Goal: Transaction & Acquisition: Purchase product/service

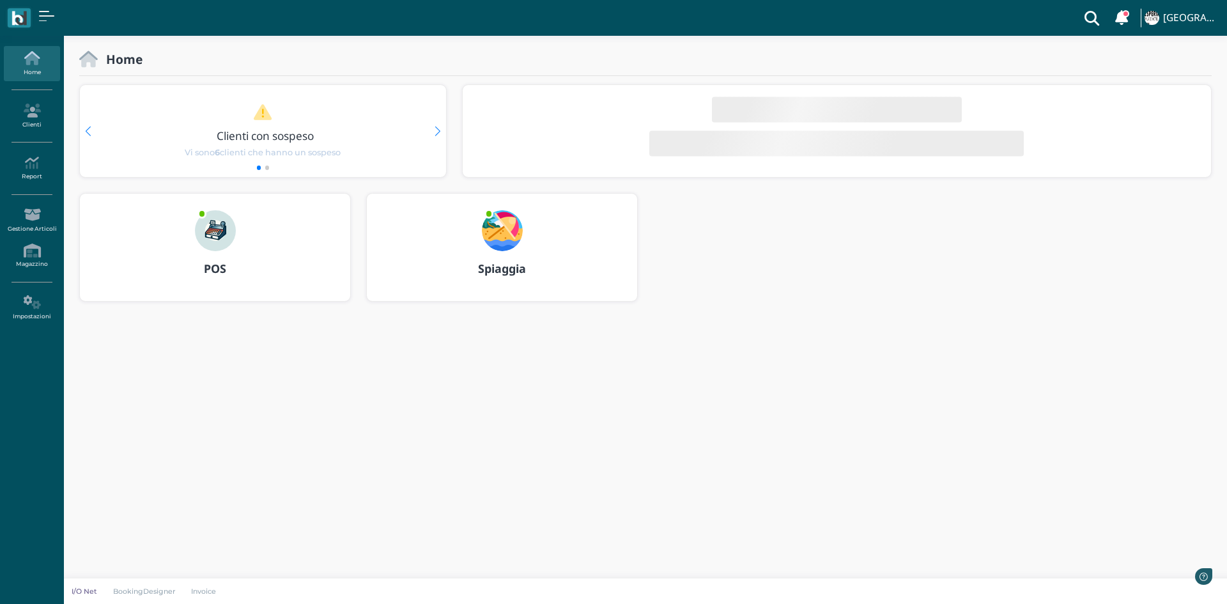
drag, startPoint x: 0, startPoint y: 0, endPoint x: 240, endPoint y: 279, distance: 368.0
click at [240, 279] on div "POS" at bounding box center [215, 269] width 270 height 36
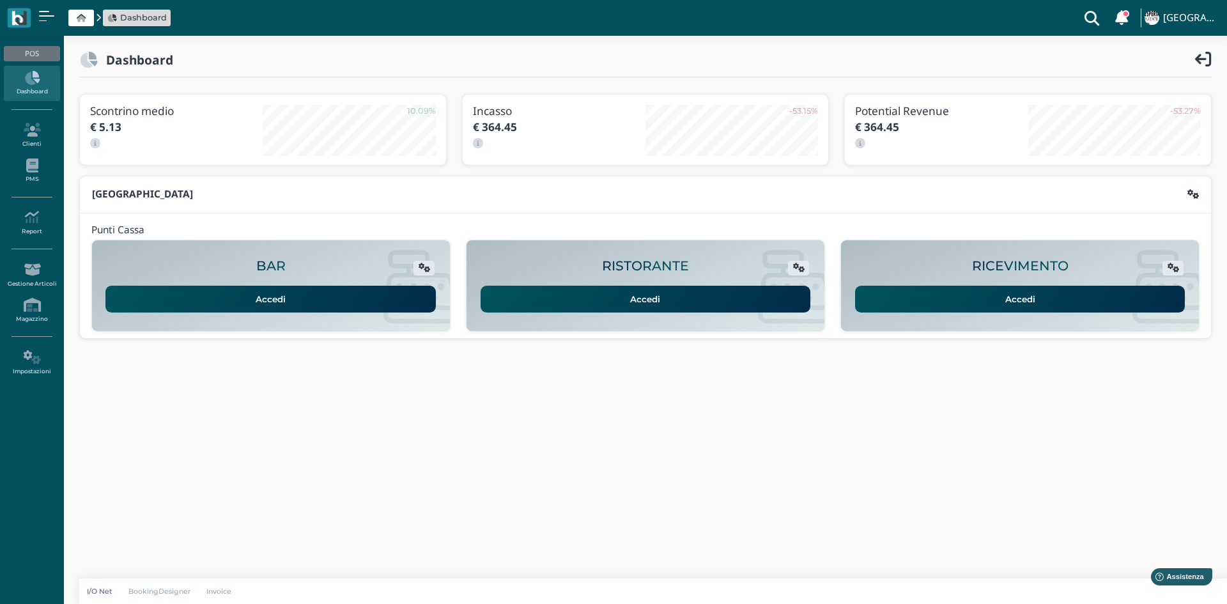
click at [966, 286] on link "Accedi" at bounding box center [1020, 299] width 330 height 27
click at [42, 164] on icon at bounding box center [32, 165] width 56 height 14
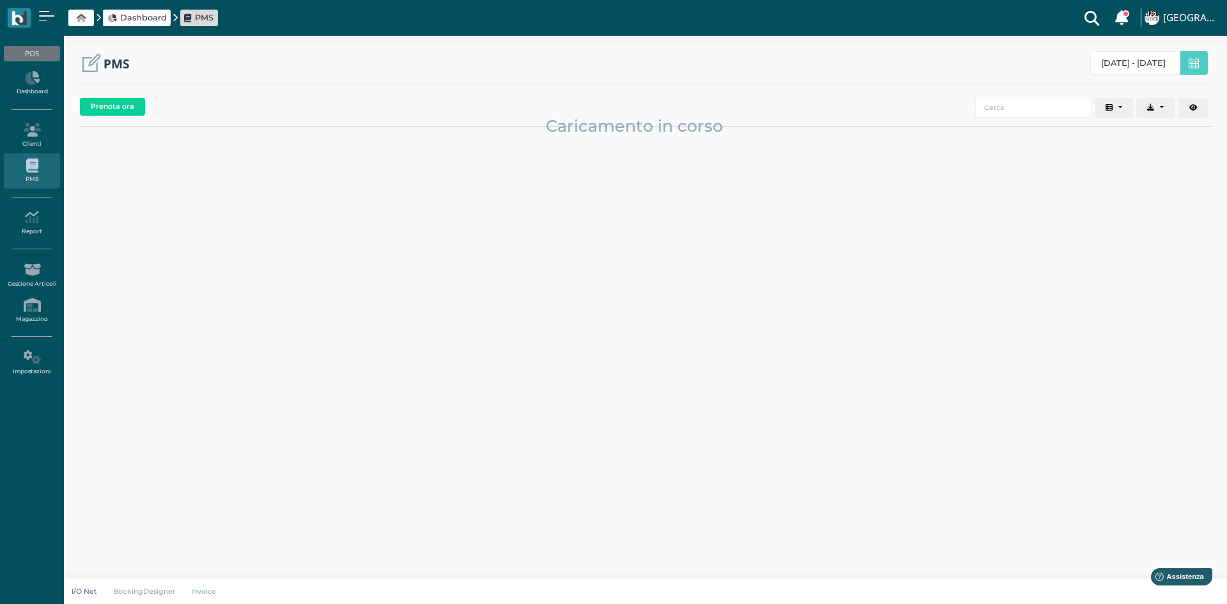
click at [41, 159] on icon at bounding box center [32, 165] width 56 height 14
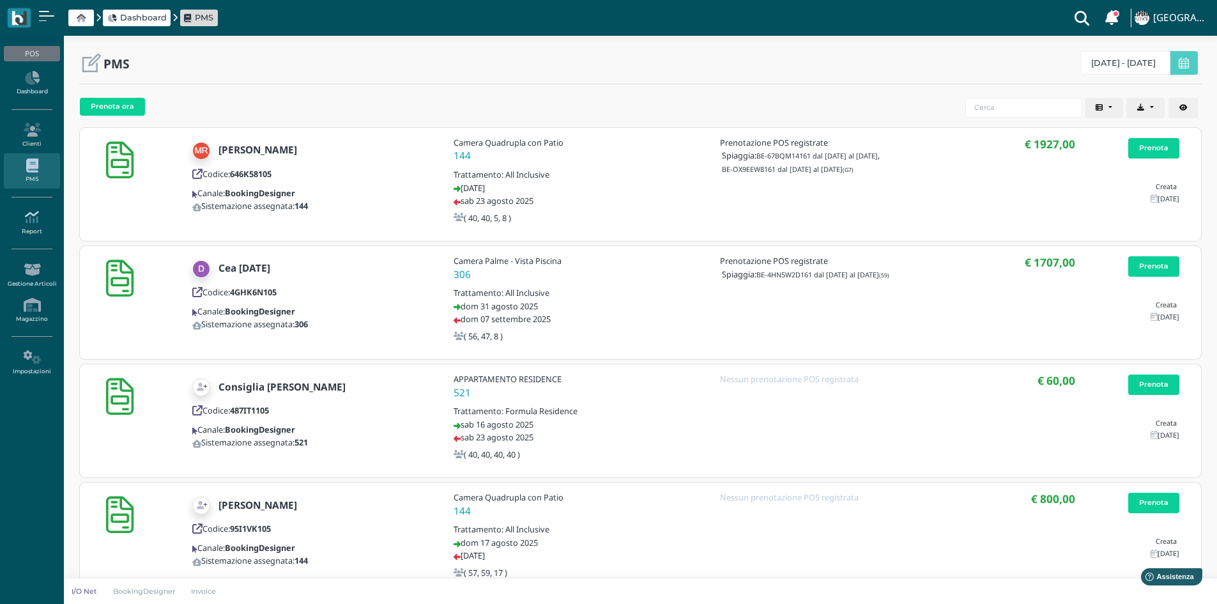
click at [35, 216] on icon at bounding box center [32, 217] width 56 height 14
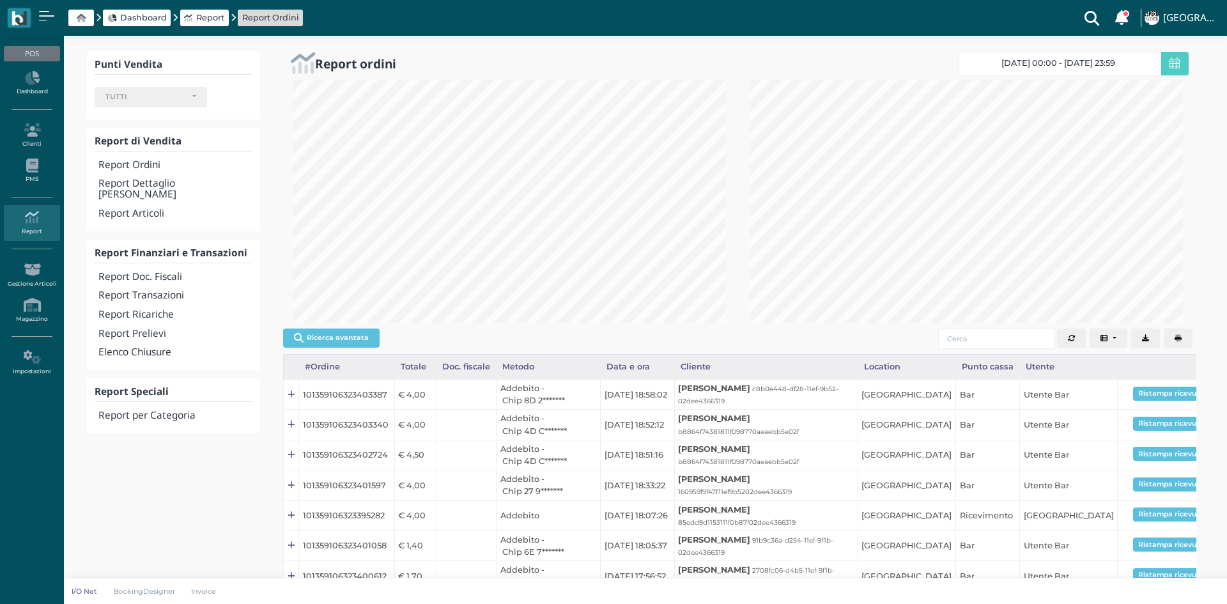
select select
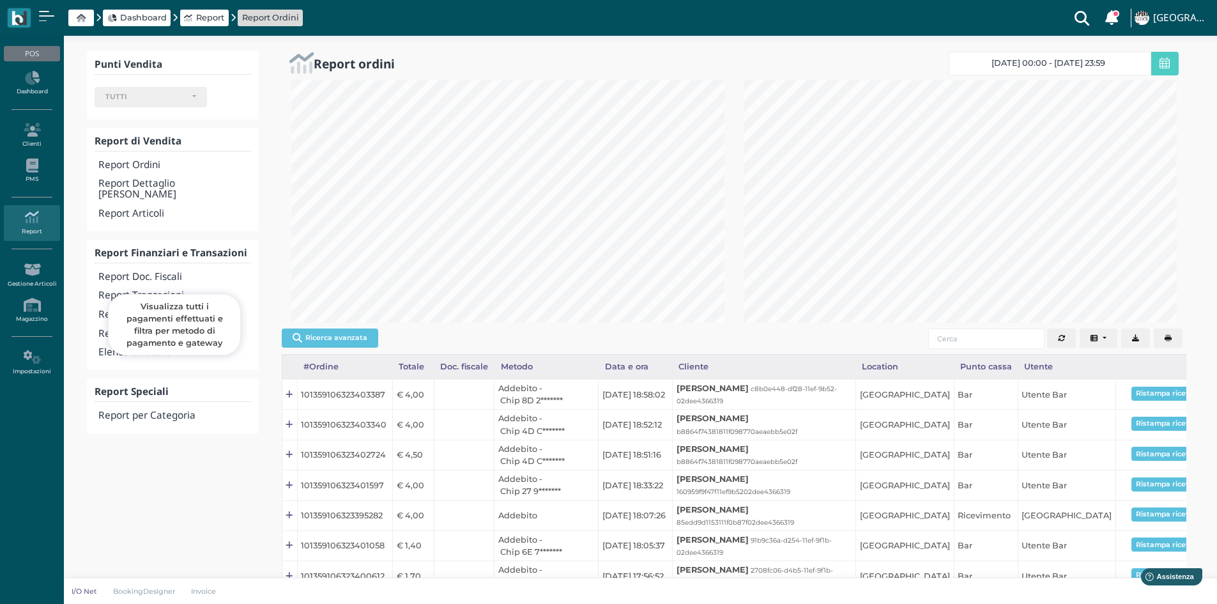
click at [151, 290] on h4 "Report Transazioni" at bounding box center [174, 295] width 152 height 11
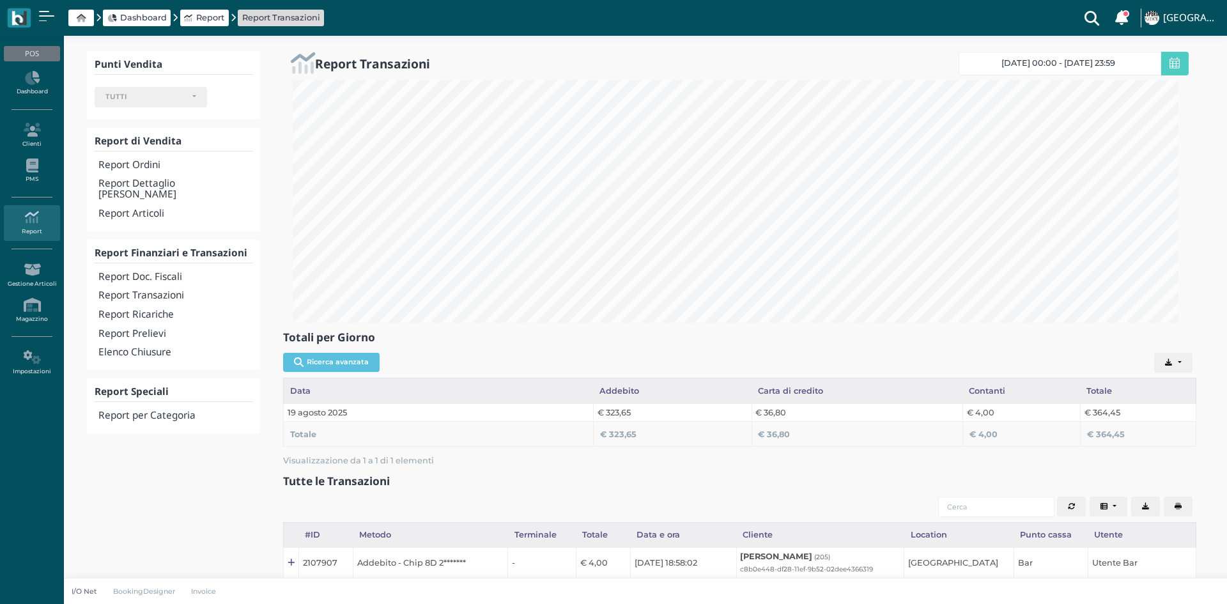
select select
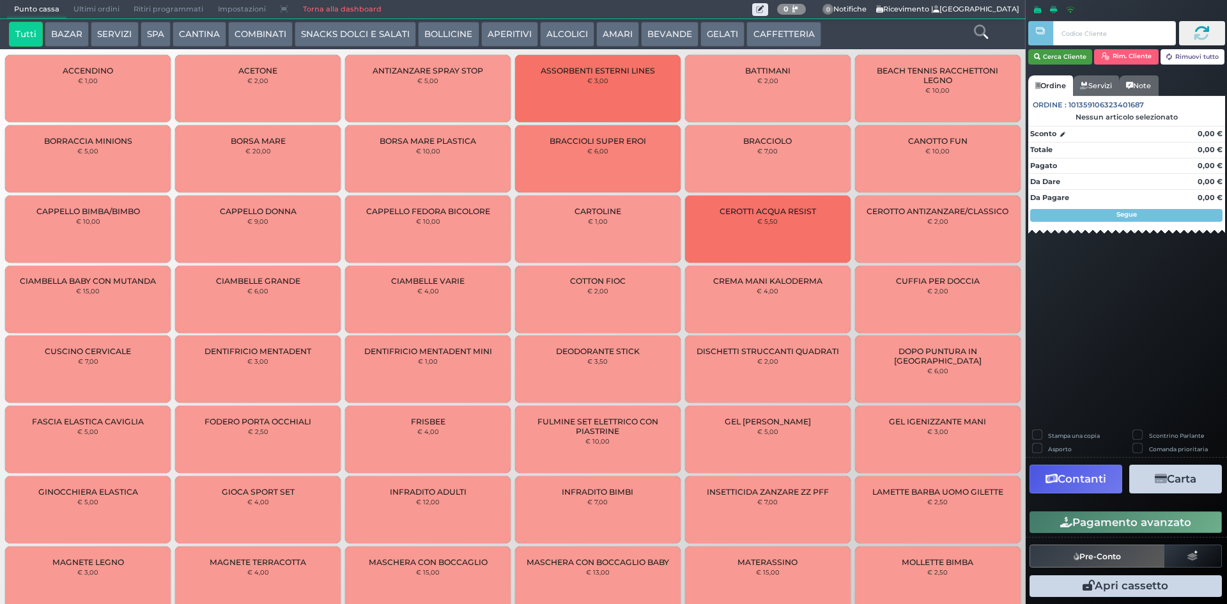
click at [1039, 53] on icon "button" at bounding box center [1037, 57] width 6 height 11
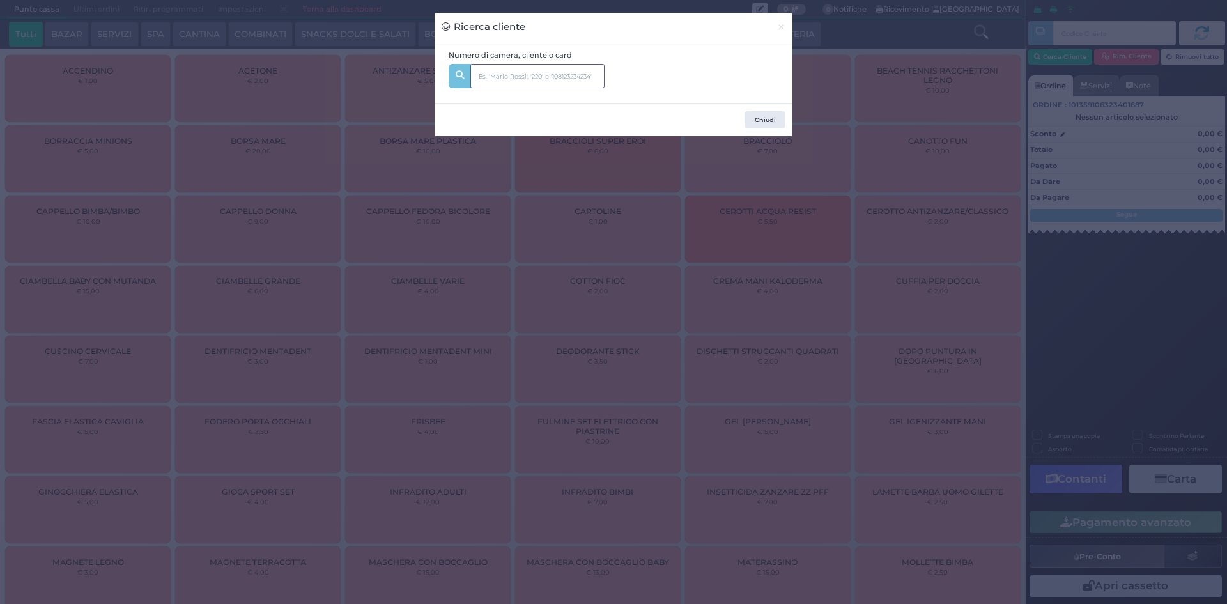
click at [497, 65] on input "text" at bounding box center [537, 76] width 134 height 24
type input "145"
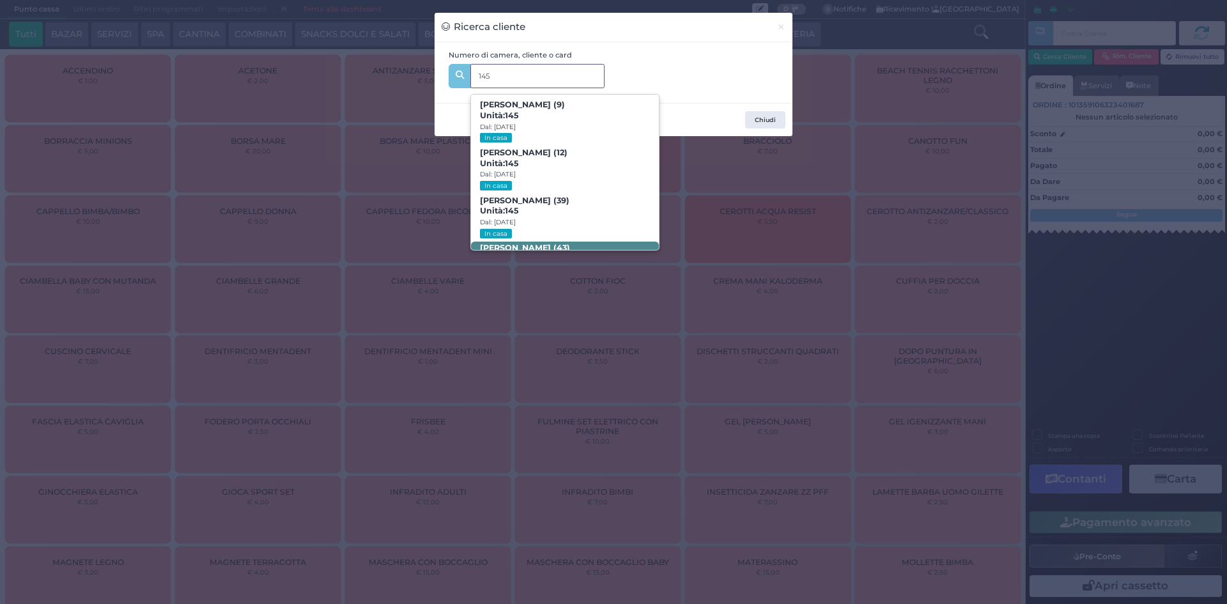
scroll to position [61, 0]
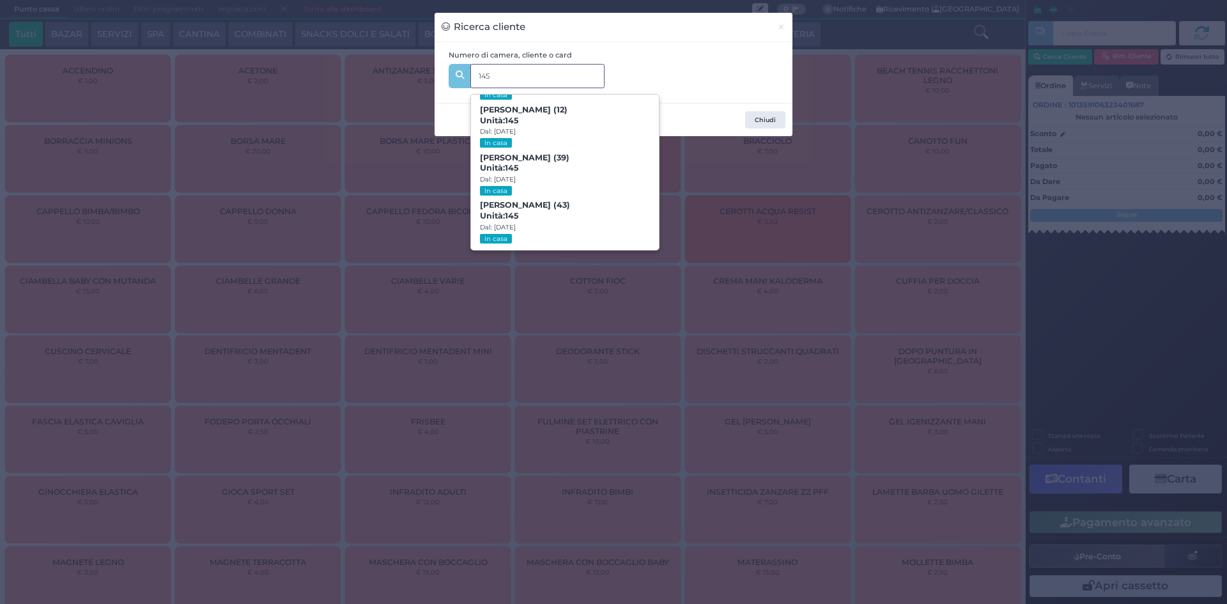
drag, startPoint x: 554, startPoint y: 226, endPoint x: 645, endPoint y: 251, distance: 94.7
click at [554, 224] on span "Alfredo Catapano (43) Unità: 145 Dal: 17/08/2025 In casa" at bounding box center [564, 223] width 187 height 48
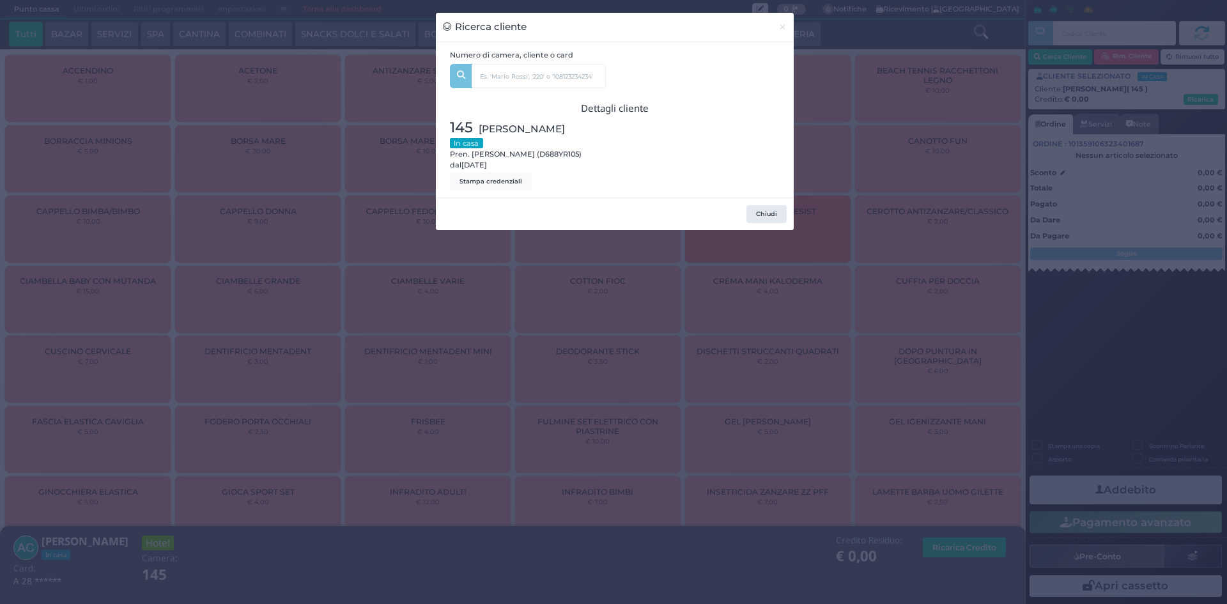
click at [884, 256] on div "Ricerca cliente × Numero di camera, cliente o card 145 Andrea Ciro Catapano (9)…" at bounding box center [613, 302] width 1227 height 604
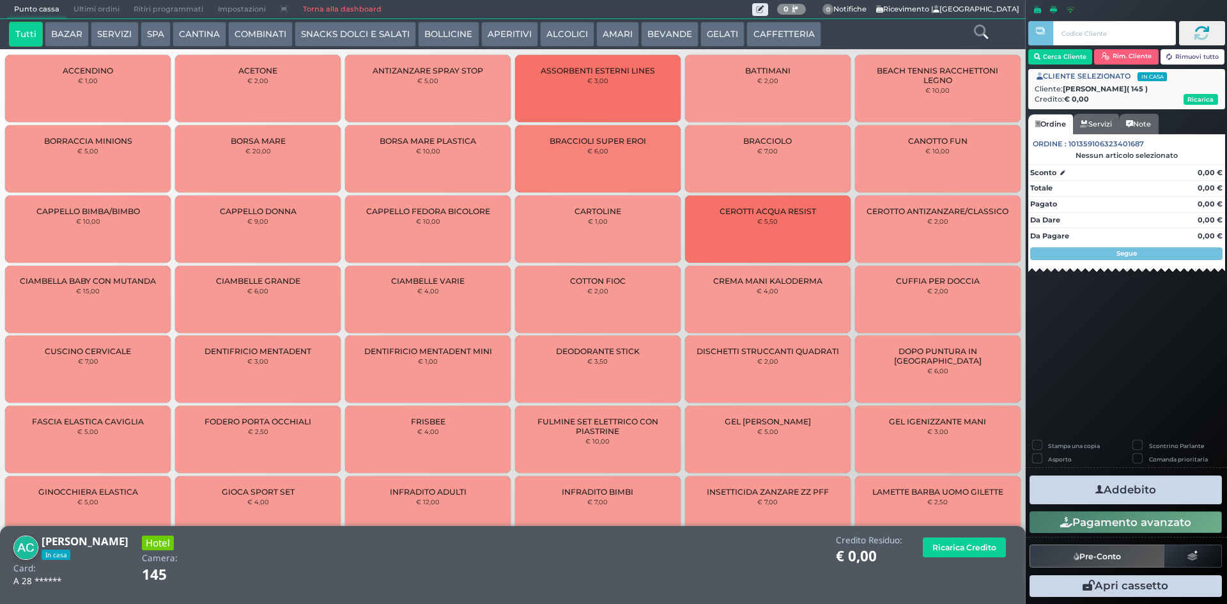
click at [973, 24] on div at bounding box center [980, 35] width 85 height 26
click at [974, 25] on icon at bounding box center [981, 32] width 14 height 14
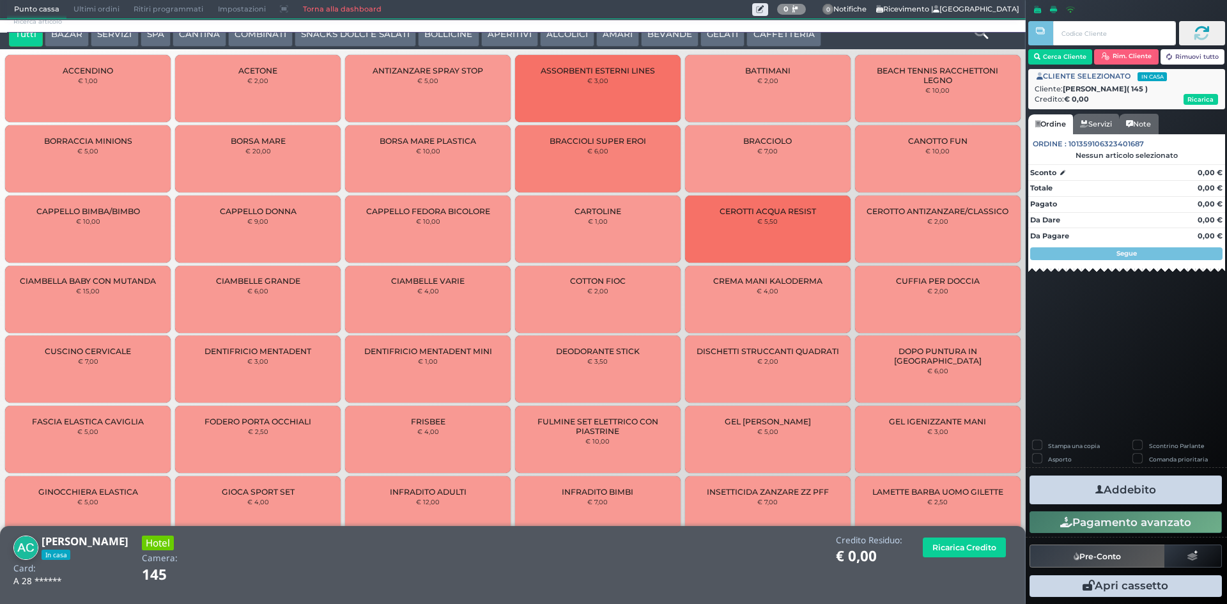
scroll to position [0, 0]
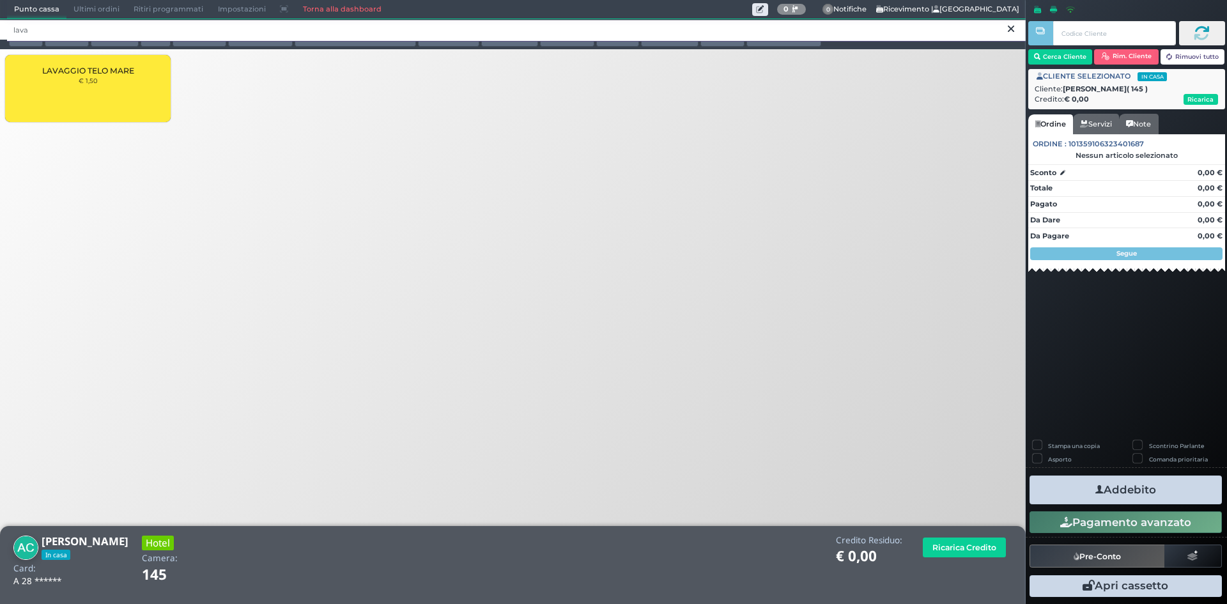
type input "lava"
click at [123, 73] on span "LAVAGGIO TELO MARE" at bounding box center [88, 71] width 92 height 10
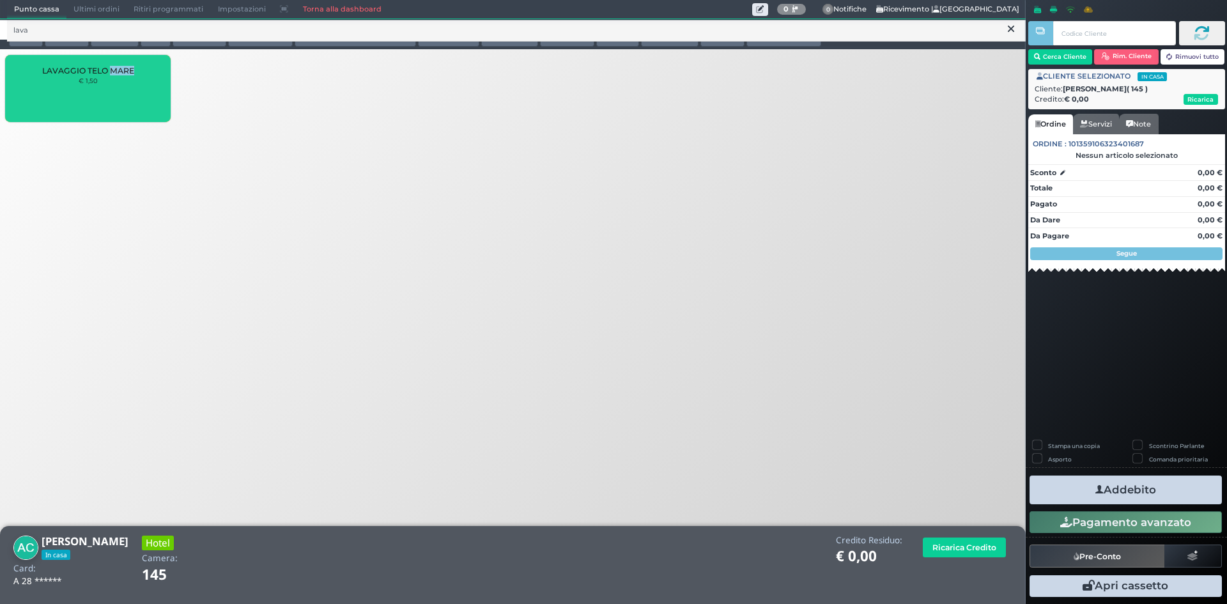
click at [123, 73] on span "LAVAGGIO TELO MARE" at bounding box center [88, 71] width 92 height 10
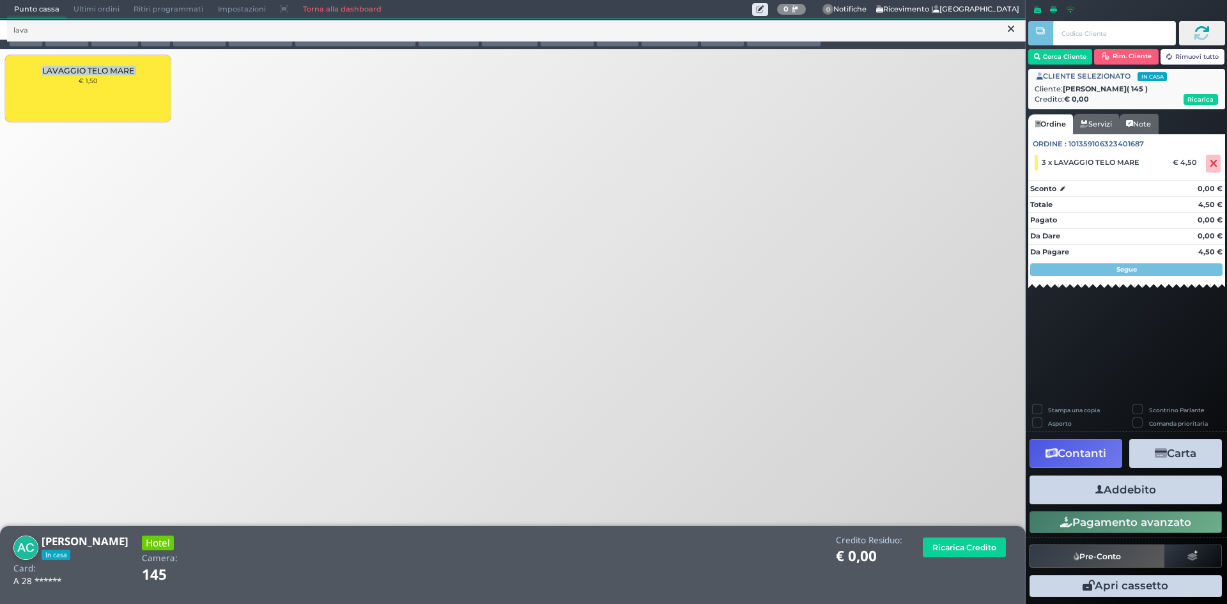
click at [123, 73] on span "LAVAGGIO TELO MARE" at bounding box center [88, 71] width 92 height 10
click at [1157, 495] on button "Addebito" at bounding box center [1125, 489] width 192 height 29
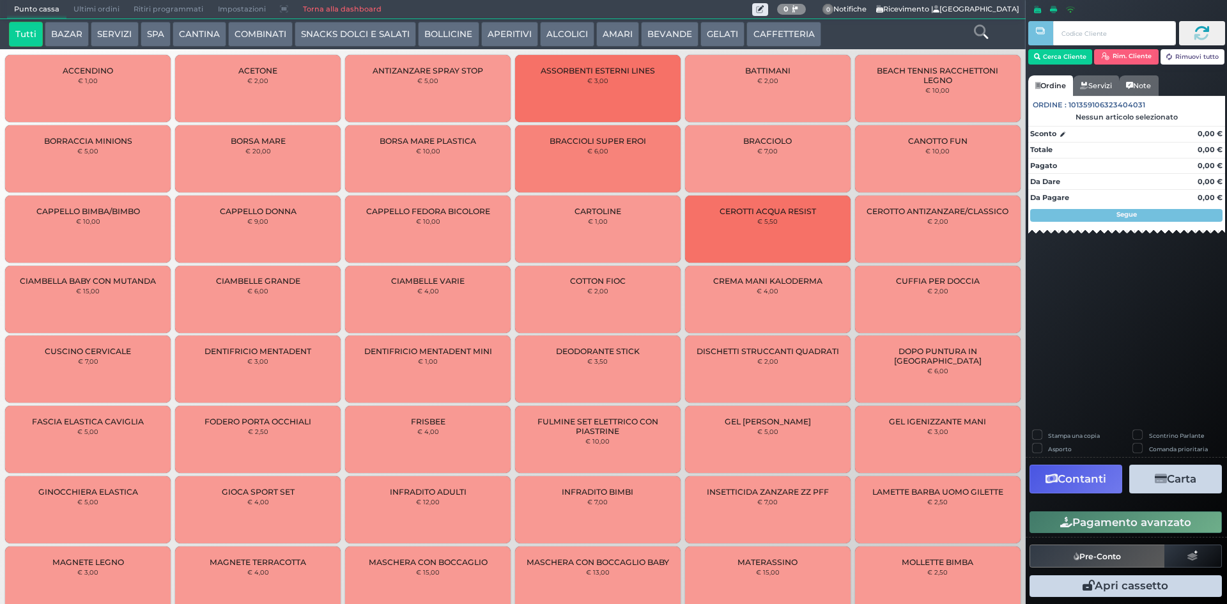
click at [481, 42] on button "APERITIVI" at bounding box center [509, 35] width 57 height 26
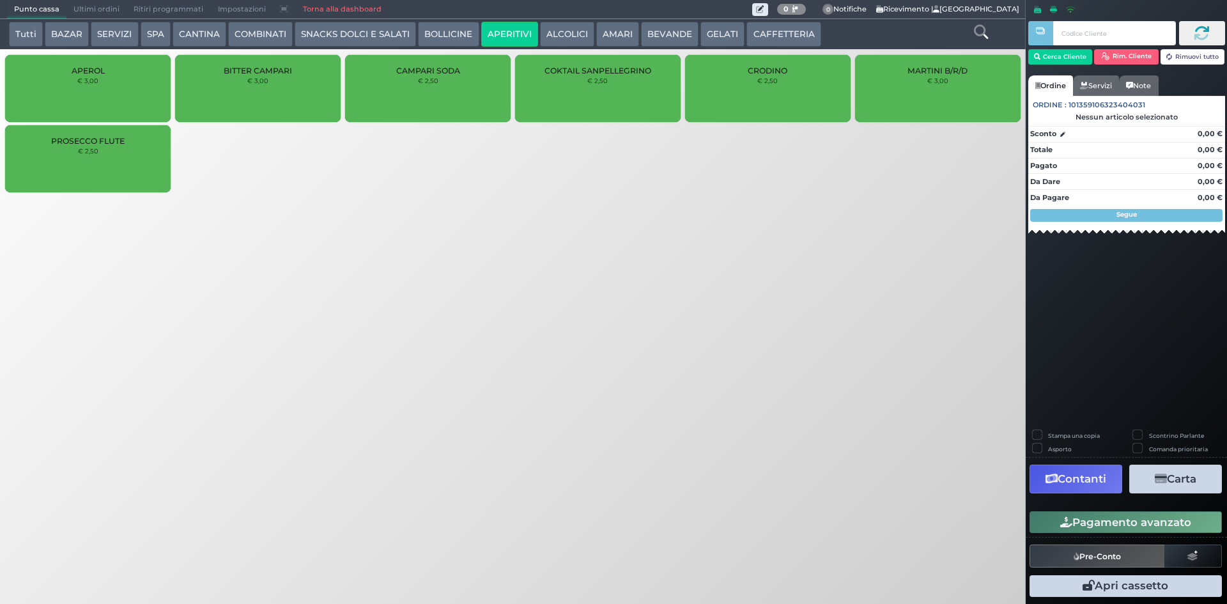
drag, startPoint x: 392, startPoint y: 35, endPoint x: 372, endPoint y: 31, distance: 20.2
click at [390, 33] on button "SNACKS DOLCI E SALATI" at bounding box center [355, 35] width 121 height 26
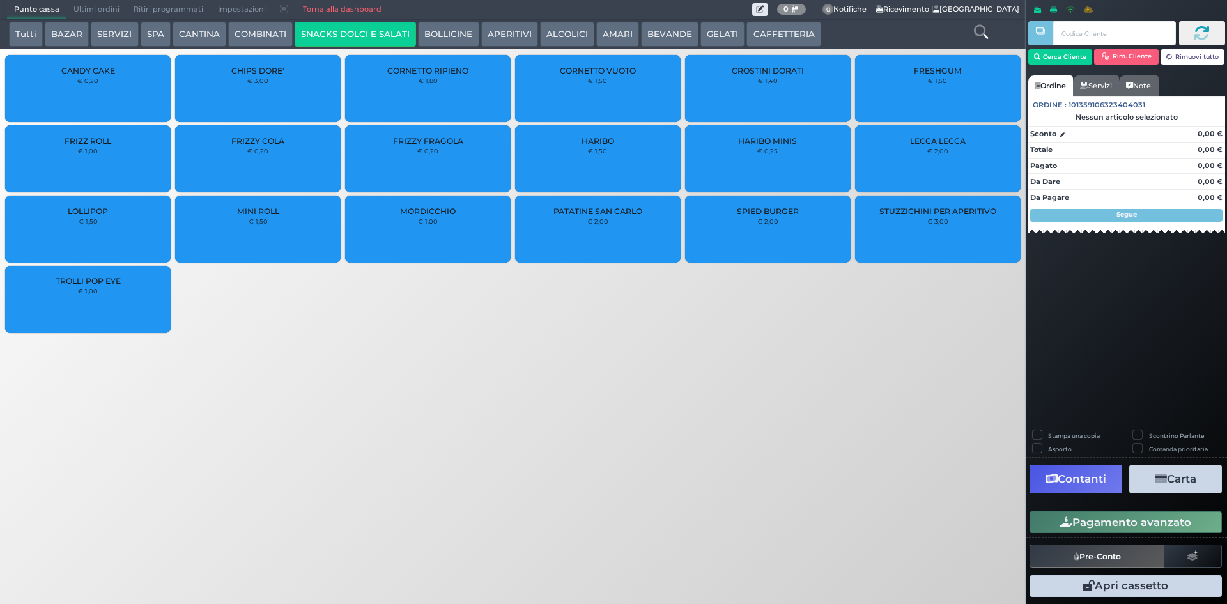
click at [252, 31] on button "COMBINATI" at bounding box center [260, 35] width 65 height 26
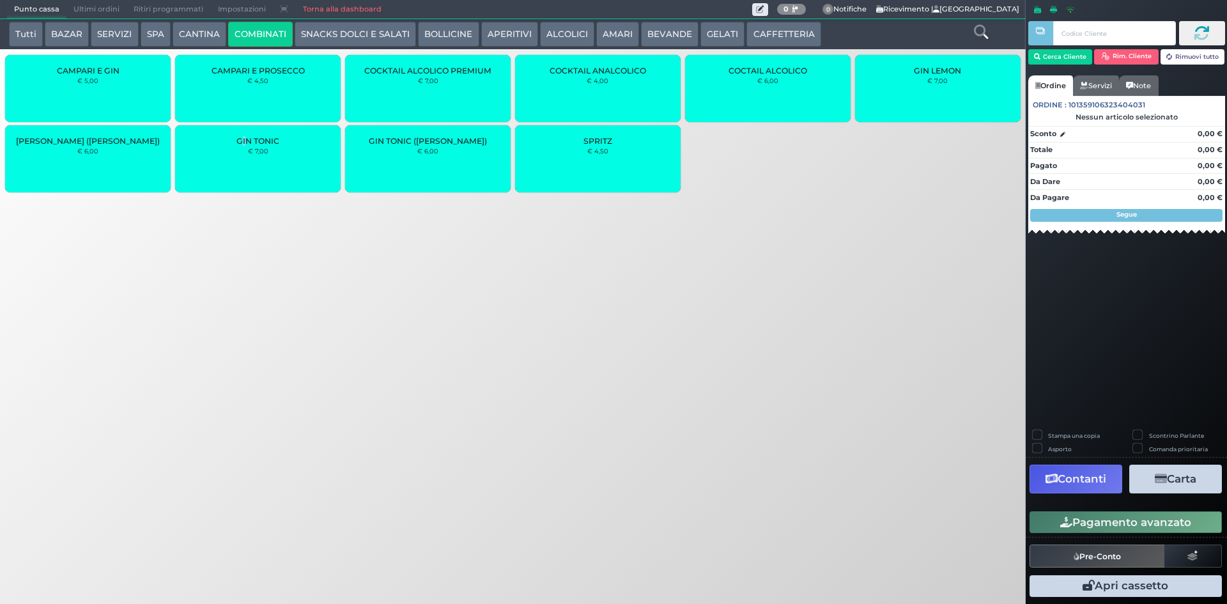
click at [243, 144] on span "GIN TONIC" at bounding box center [257, 141] width 43 height 10
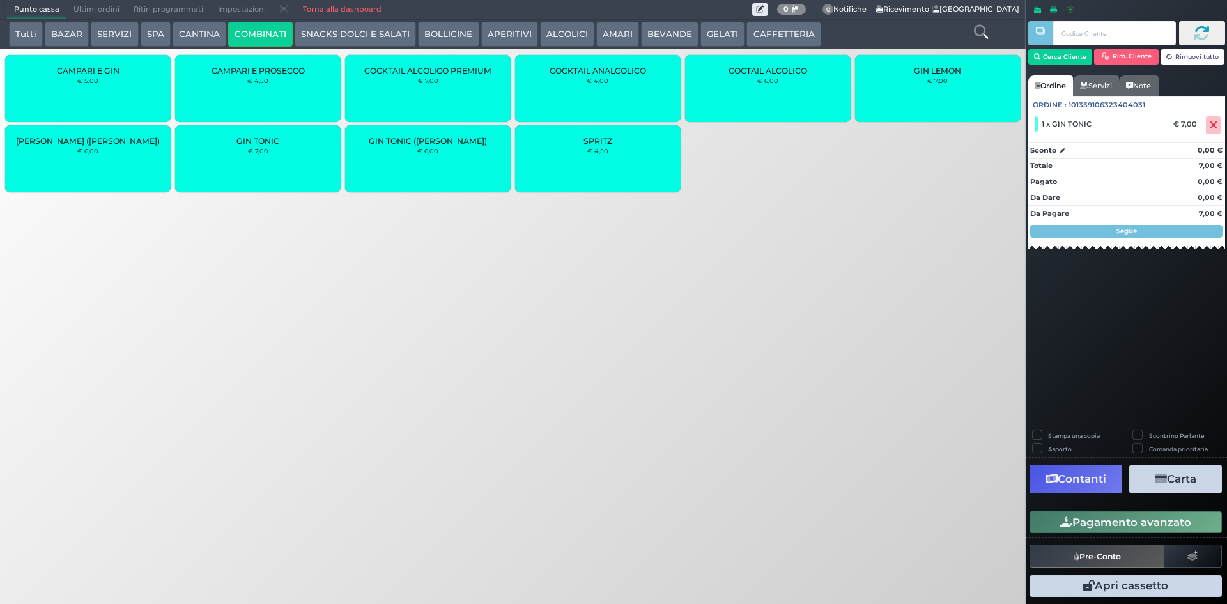
click at [239, 149] on div "GIN TONIC € 7,00" at bounding box center [258, 158] width 166 height 67
click at [379, 36] on button "SNACKS DOLCI E SALATI" at bounding box center [355, 35] width 121 height 26
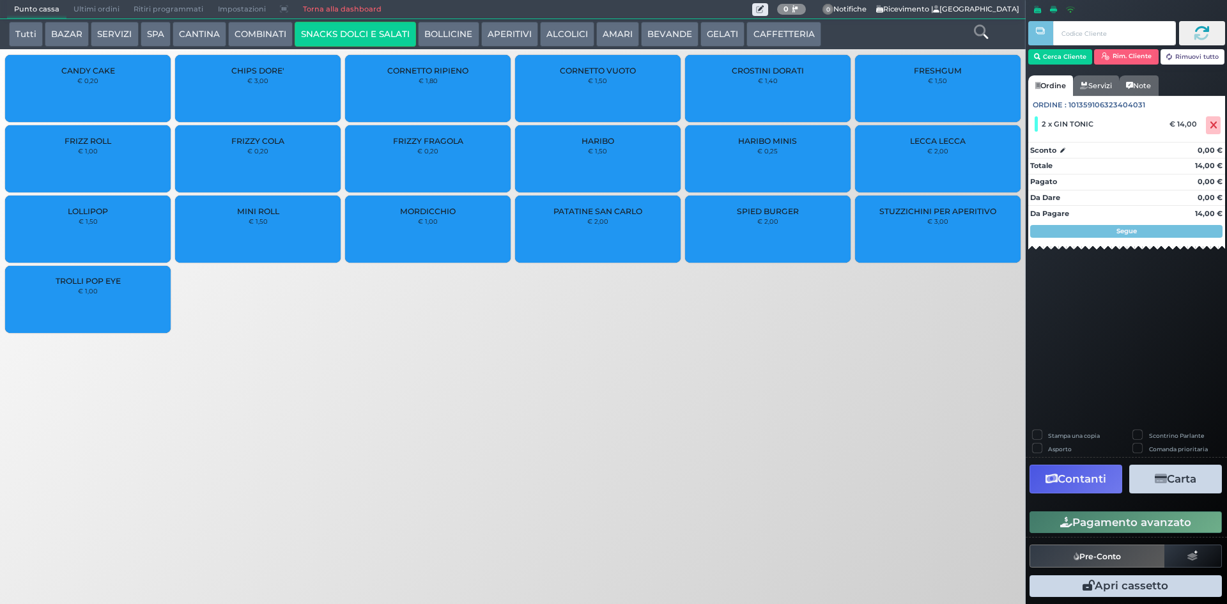
click at [618, 242] on div "PATATINE SAN CARLO € 2,00" at bounding box center [598, 229] width 166 height 67
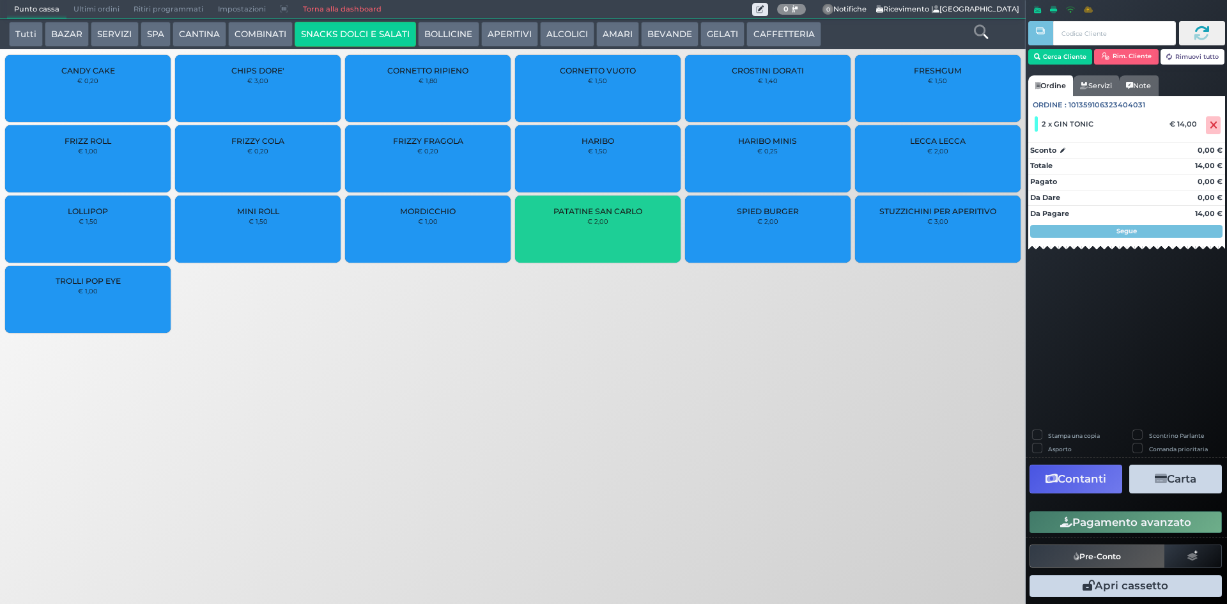
click at [618, 242] on div "PATATINE SAN CARLO € 2,00" at bounding box center [598, 229] width 166 height 67
click at [617, 242] on div "PATATINE SAN CARLO € 2,00" at bounding box center [598, 229] width 166 height 67
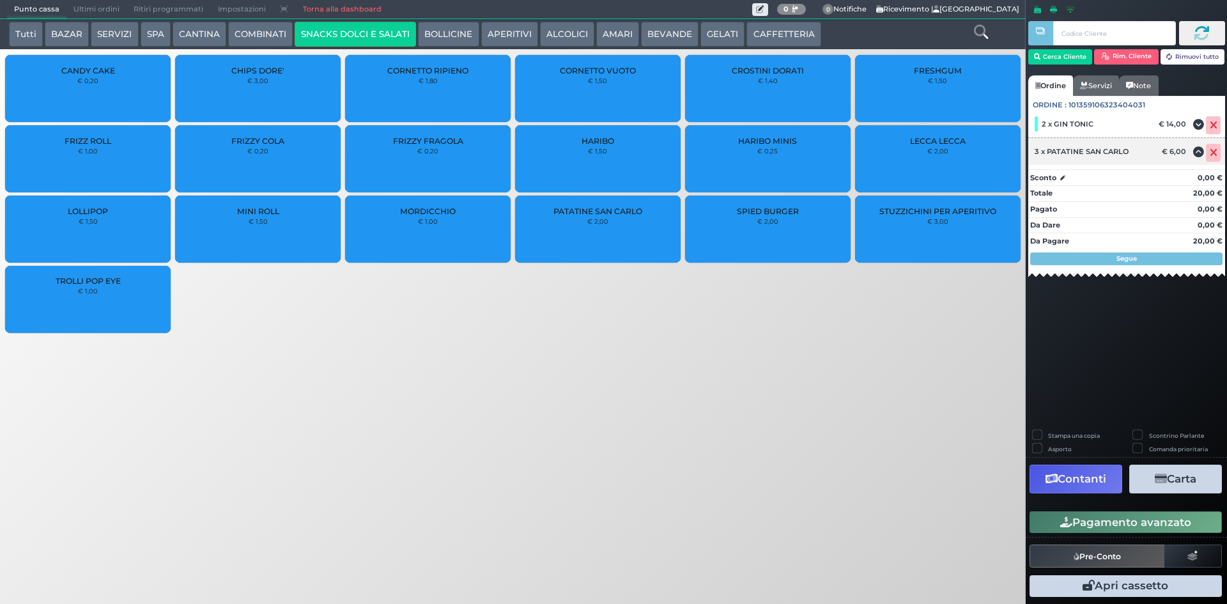
click at [1217, 153] on span at bounding box center [1213, 153] width 15 height 18
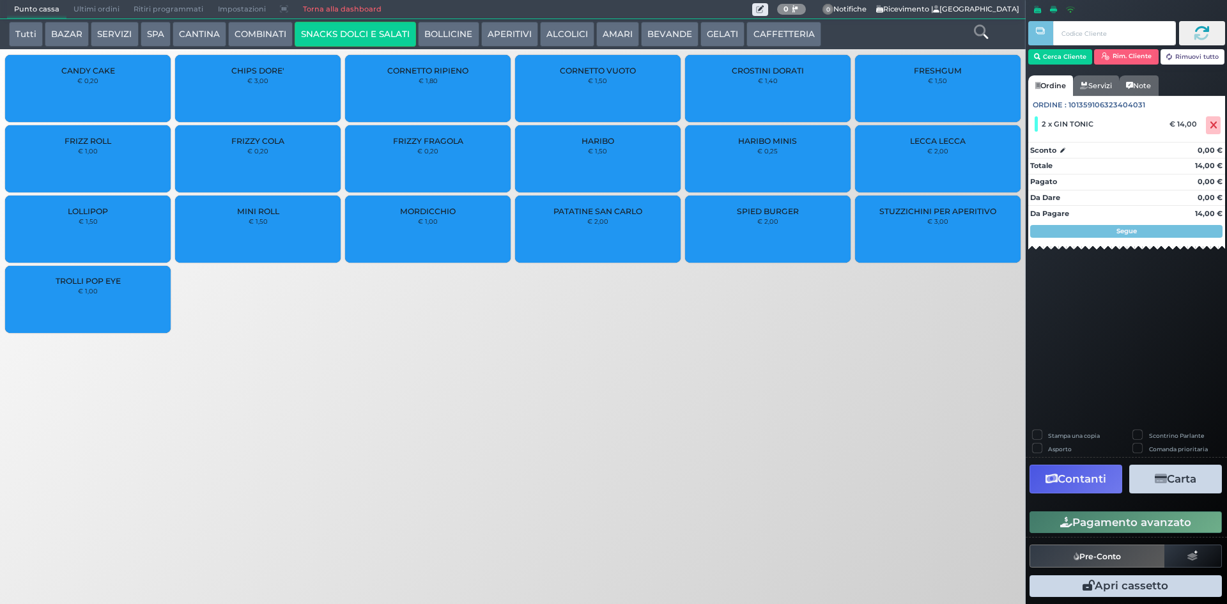
click at [610, 231] on div "PATATINE SAN CARLO € 2,00" at bounding box center [598, 229] width 166 height 67
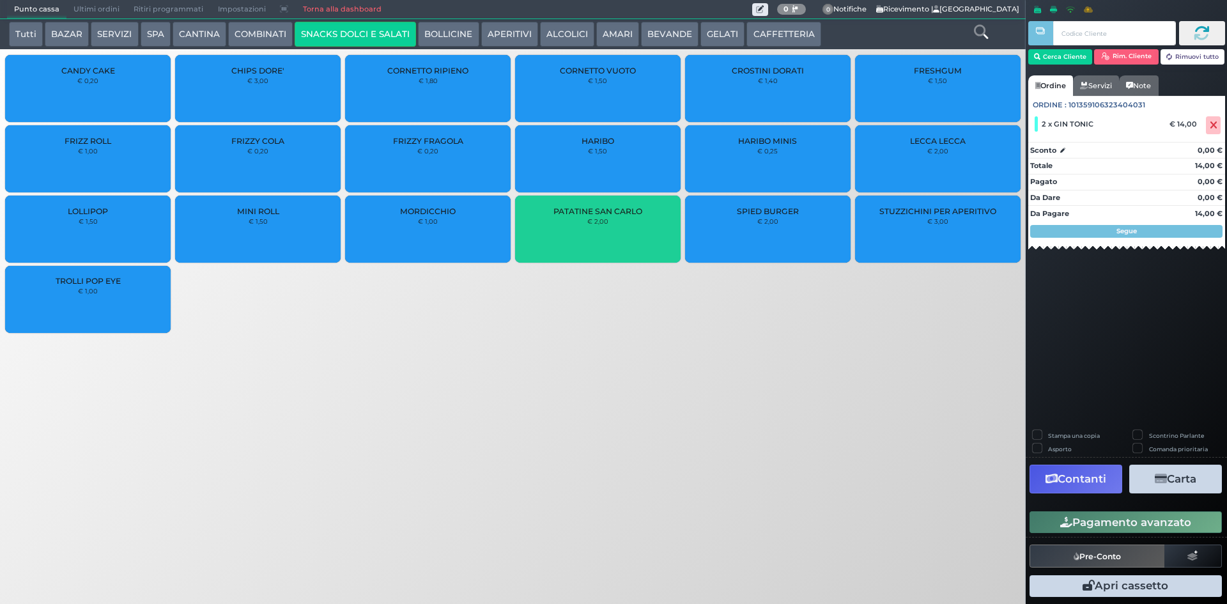
click at [610, 231] on div "PATATINE SAN CARLO € 2,00" at bounding box center [598, 229] width 166 height 67
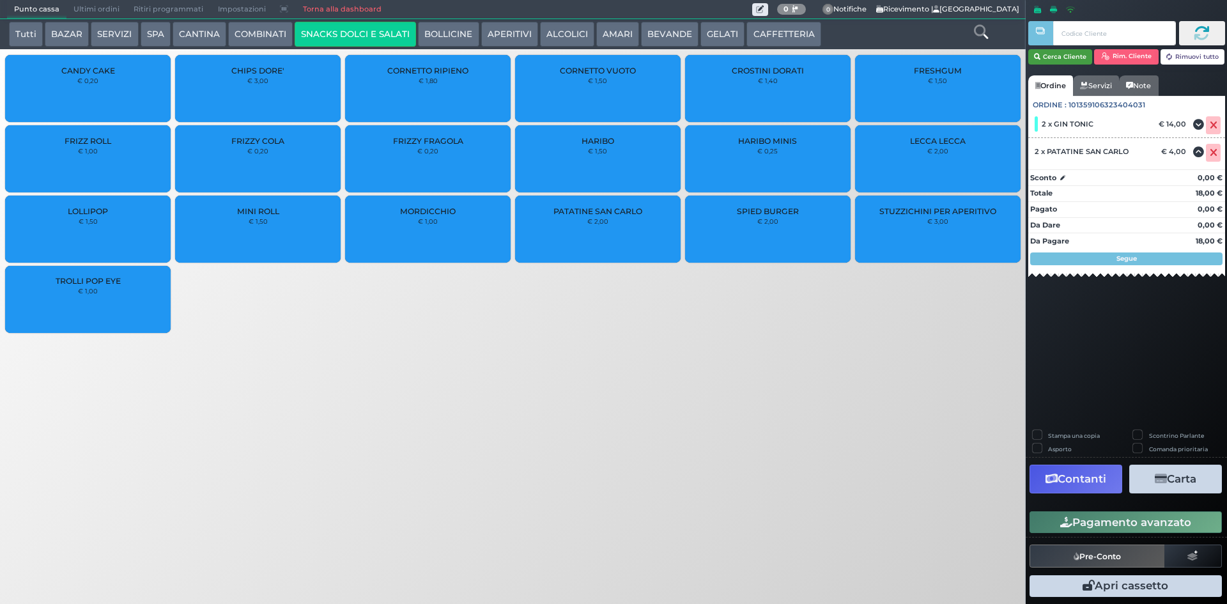
click at [1058, 52] on button "Cerca Cliente" at bounding box center [1060, 56] width 65 height 15
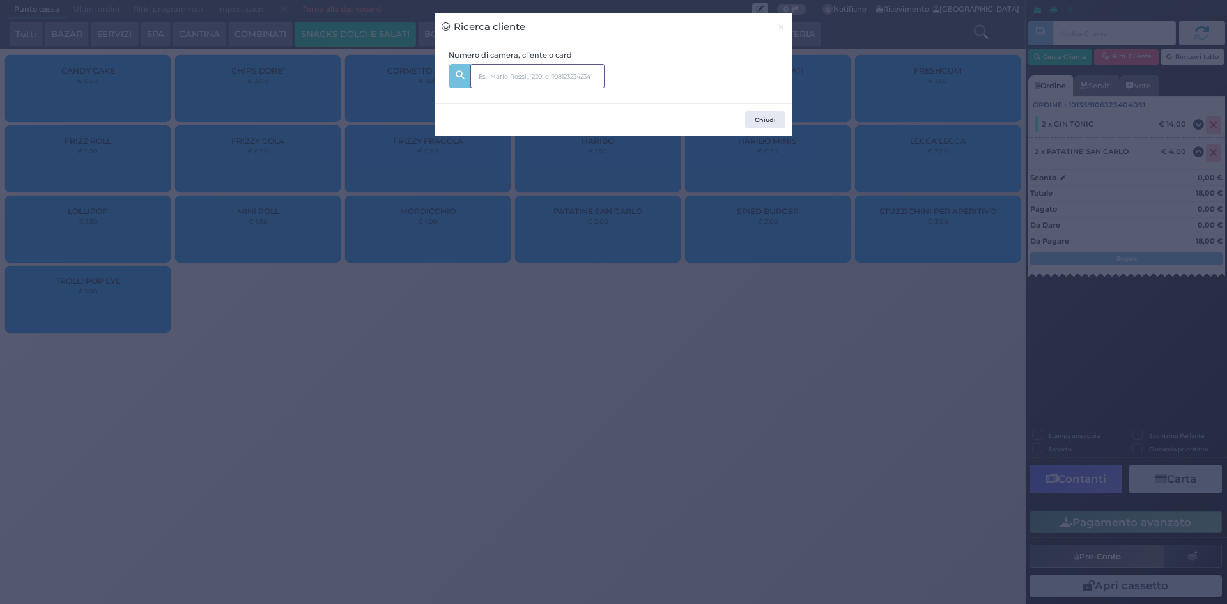
click at [599, 70] on input "text" at bounding box center [537, 76] width 134 height 24
type input "205"
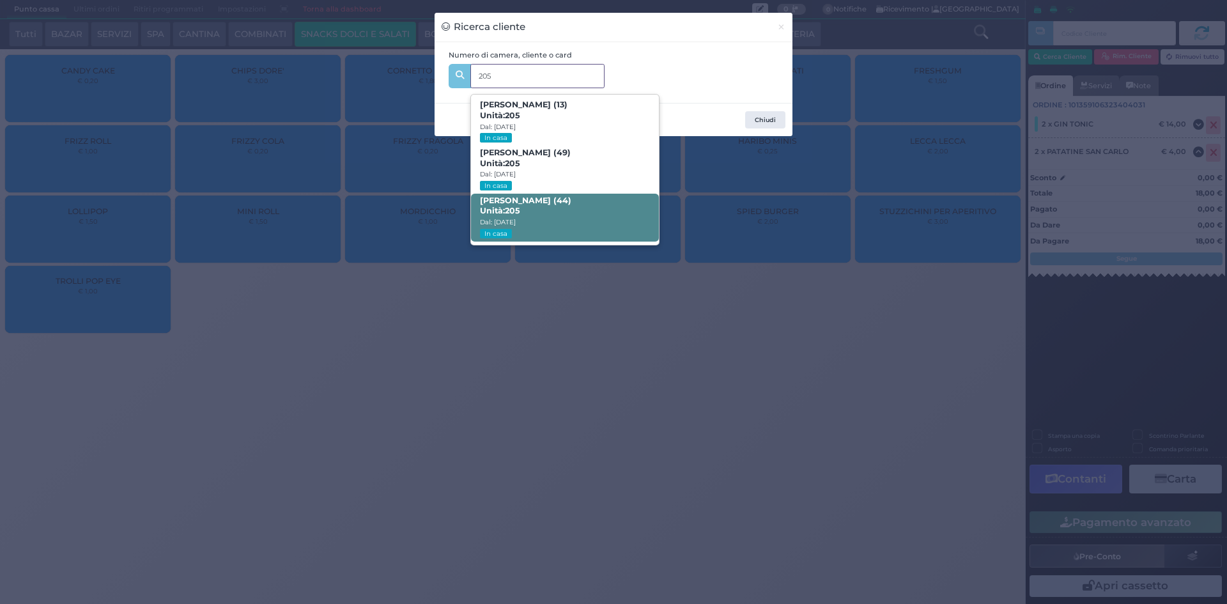
click at [576, 215] on span "Fabio Ferrario (44) Unità: 205 Dal: 09/08/2025 In casa" at bounding box center [564, 218] width 187 height 48
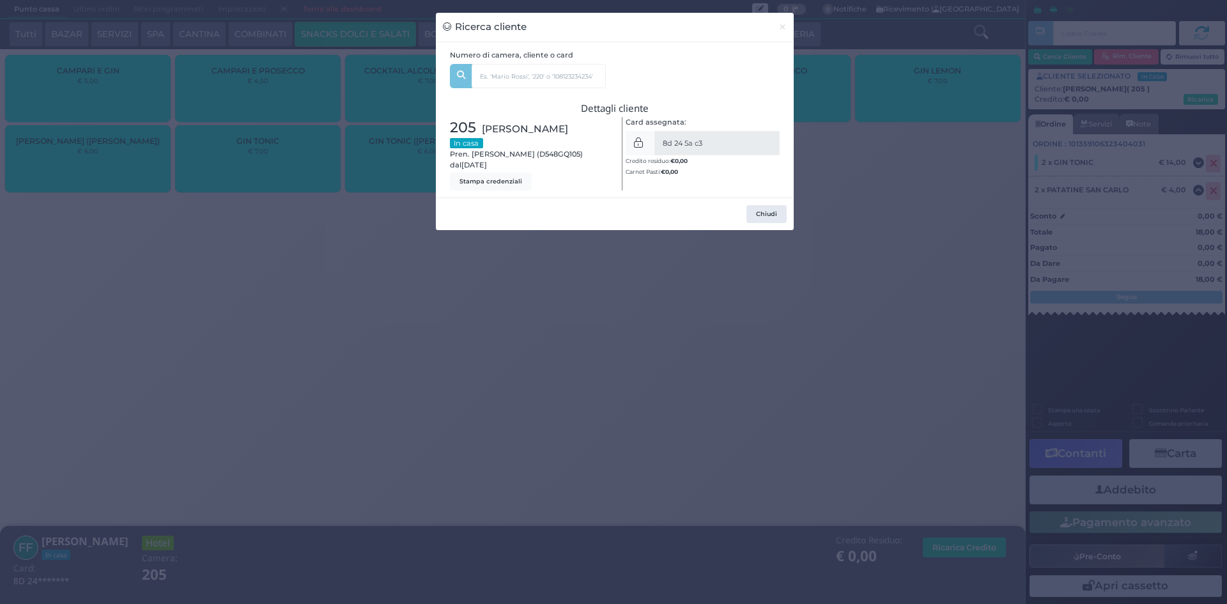
click at [881, 224] on div "Ricerca cliente × Numero di camera, cliente o card 205 leonardo ferrario (13) U…" at bounding box center [613, 302] width 1227 height 604
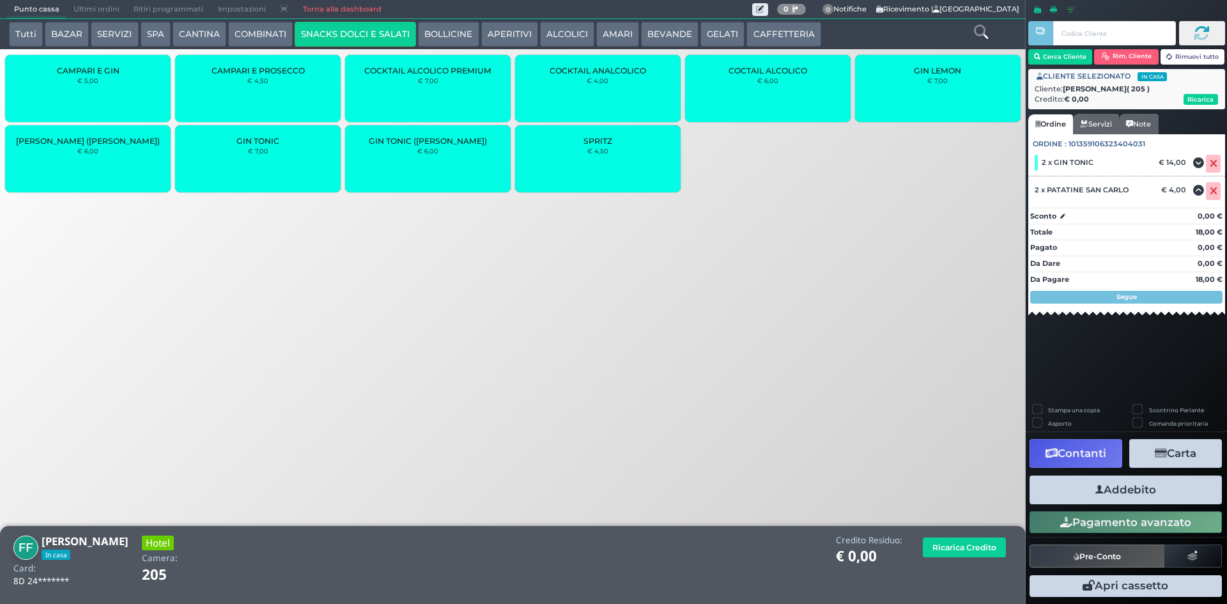
click at [1145, 485] on button "Addebito" at bounding box center [1125, 489] width 192 height 29
